Goal: Information Seeking & Learning: Find specific fact

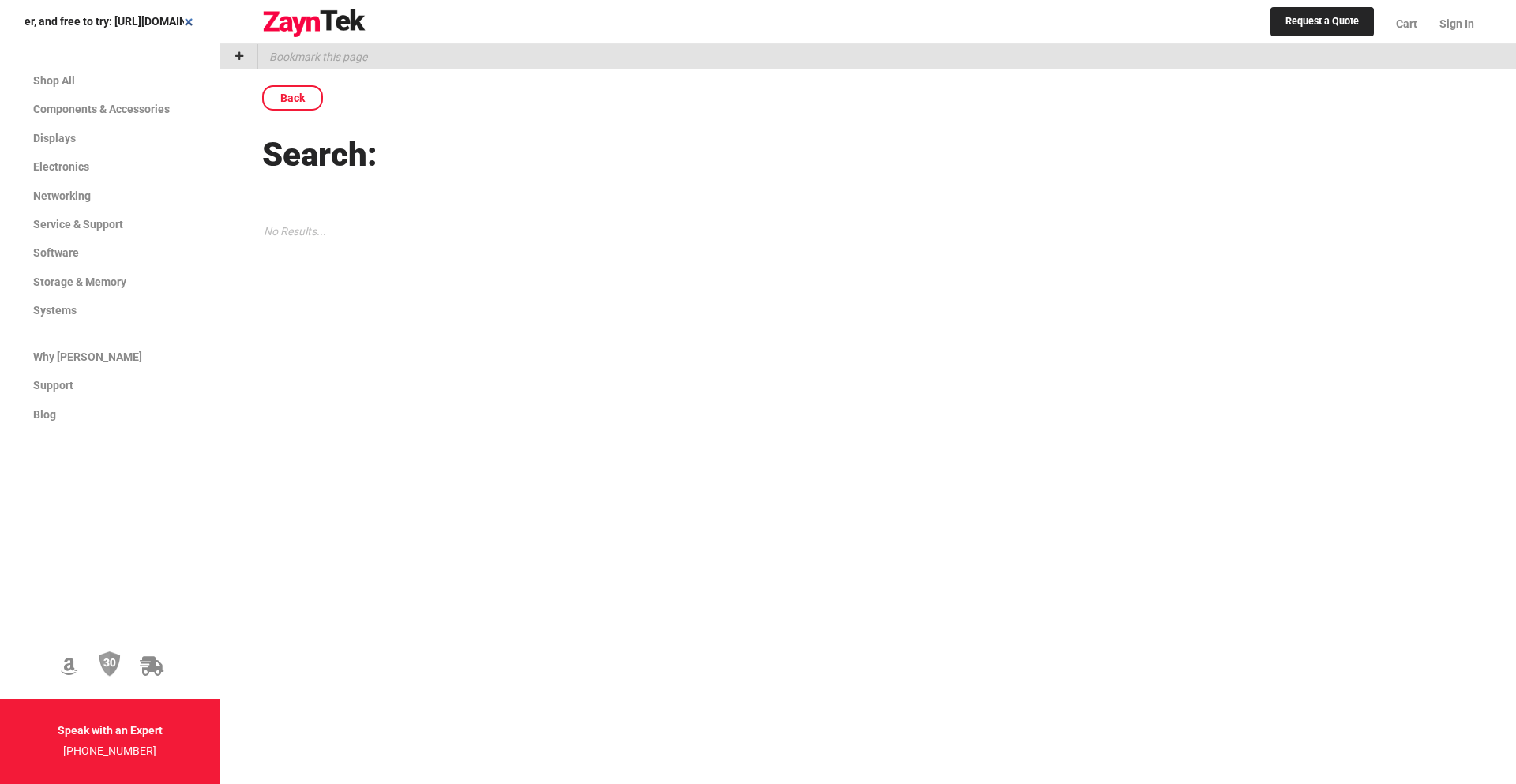
type input "Hey! Just launched Punave — an AI-powered sales platform with unlimited lead ge…"
